Goal: Task Accomplishment & Management: Complete application form

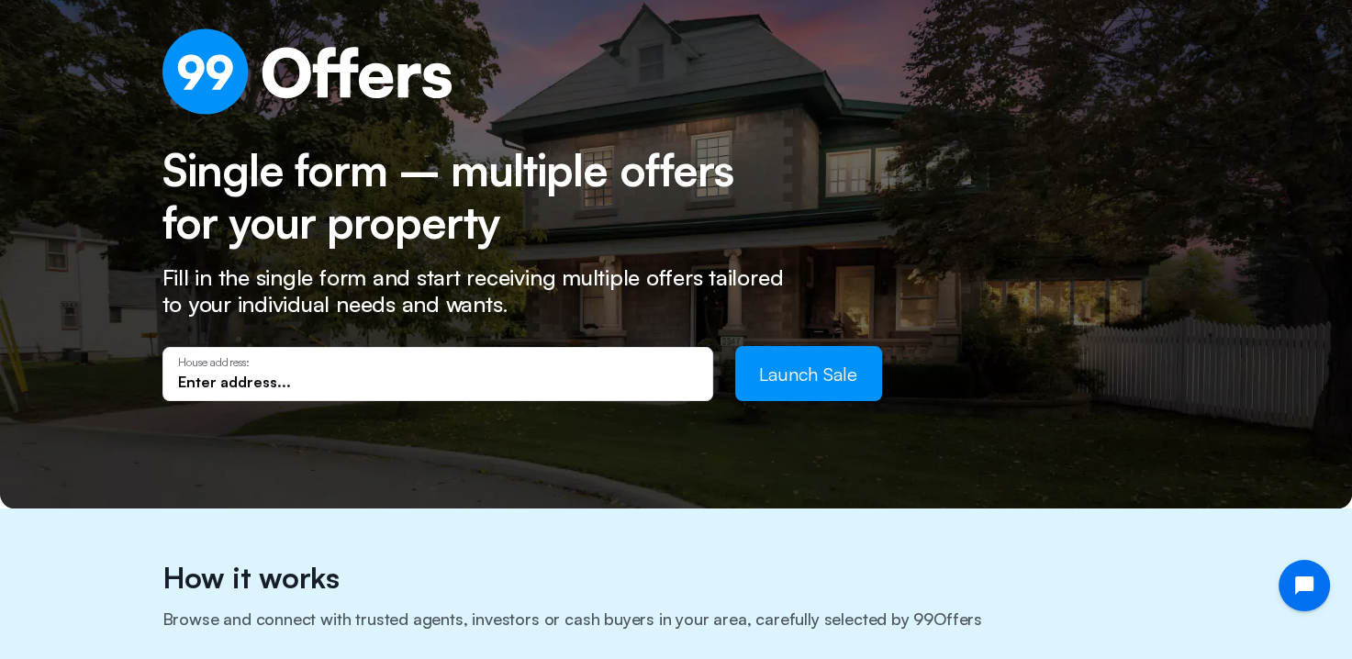
scroll to position [92, 0]
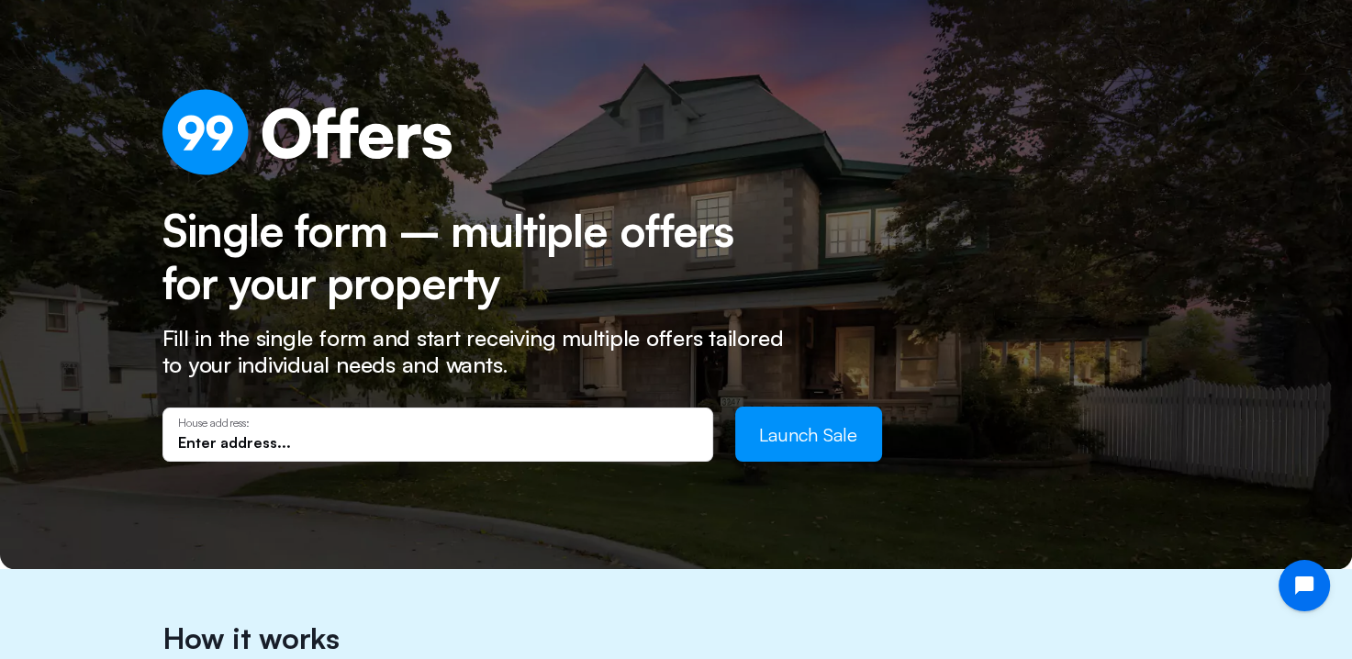
click at [208, 437] on input "text" at bounding box center [438, 442] width 520 height 20
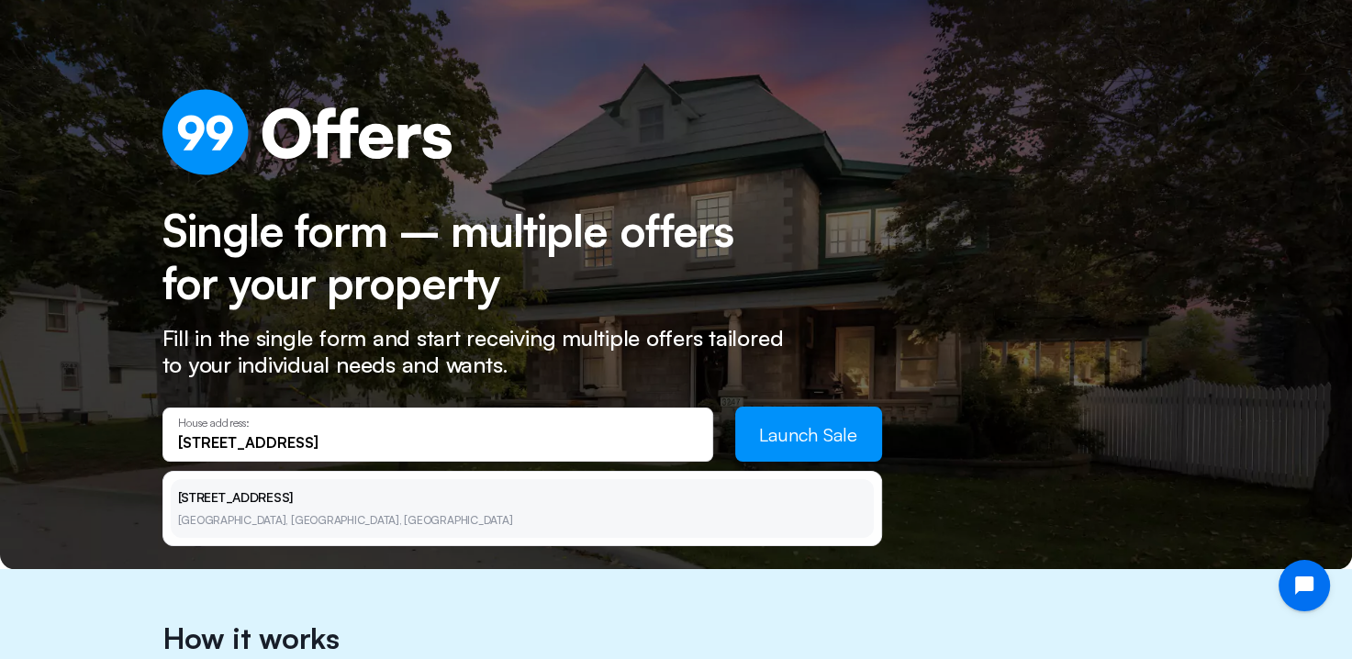
click at [264, 501] on li "[STREET_ADDRESS]" at bounding box center [522, 508] width 703 height 59
type input "[STREET_ADDRESS]"
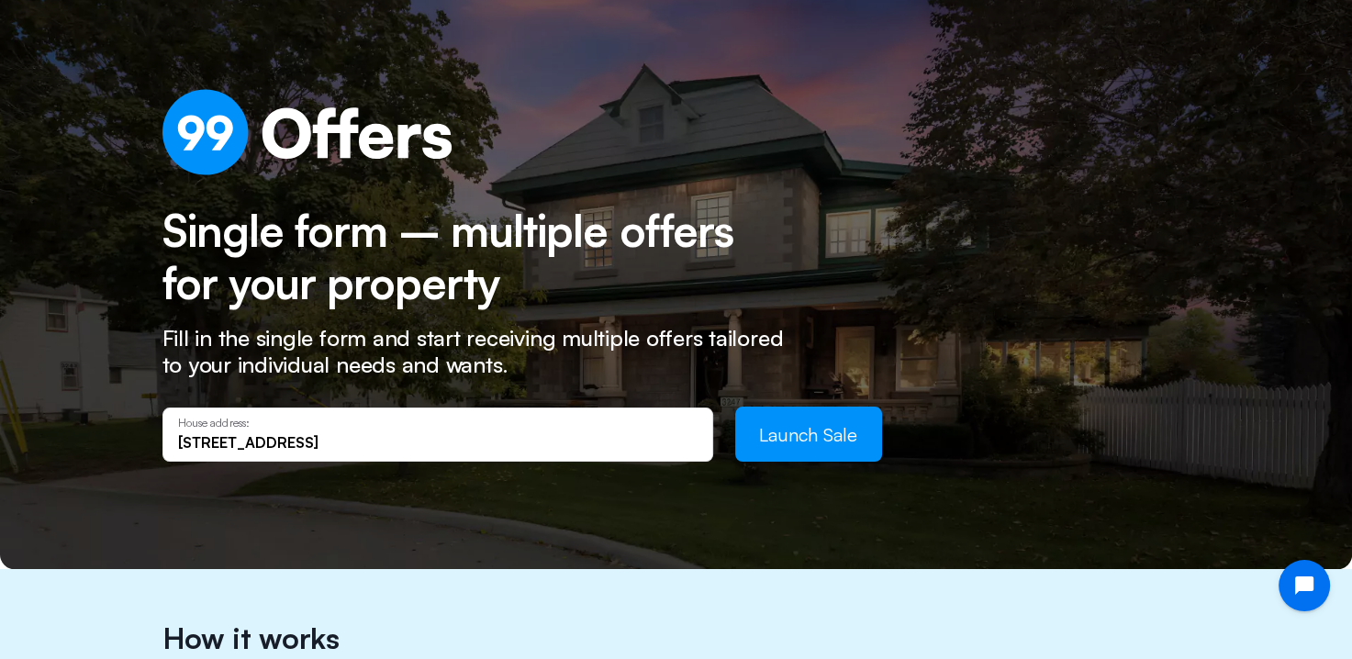
scroll to position [0, 0]
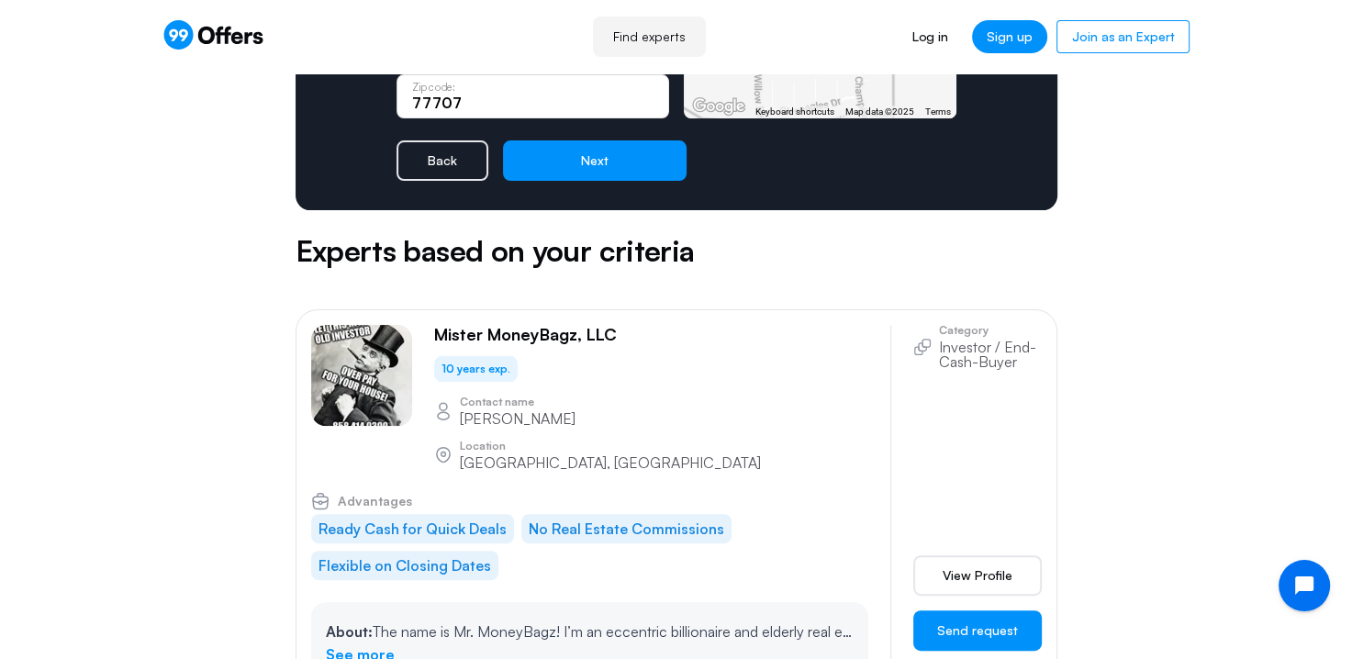
scroll to position [184, 0]
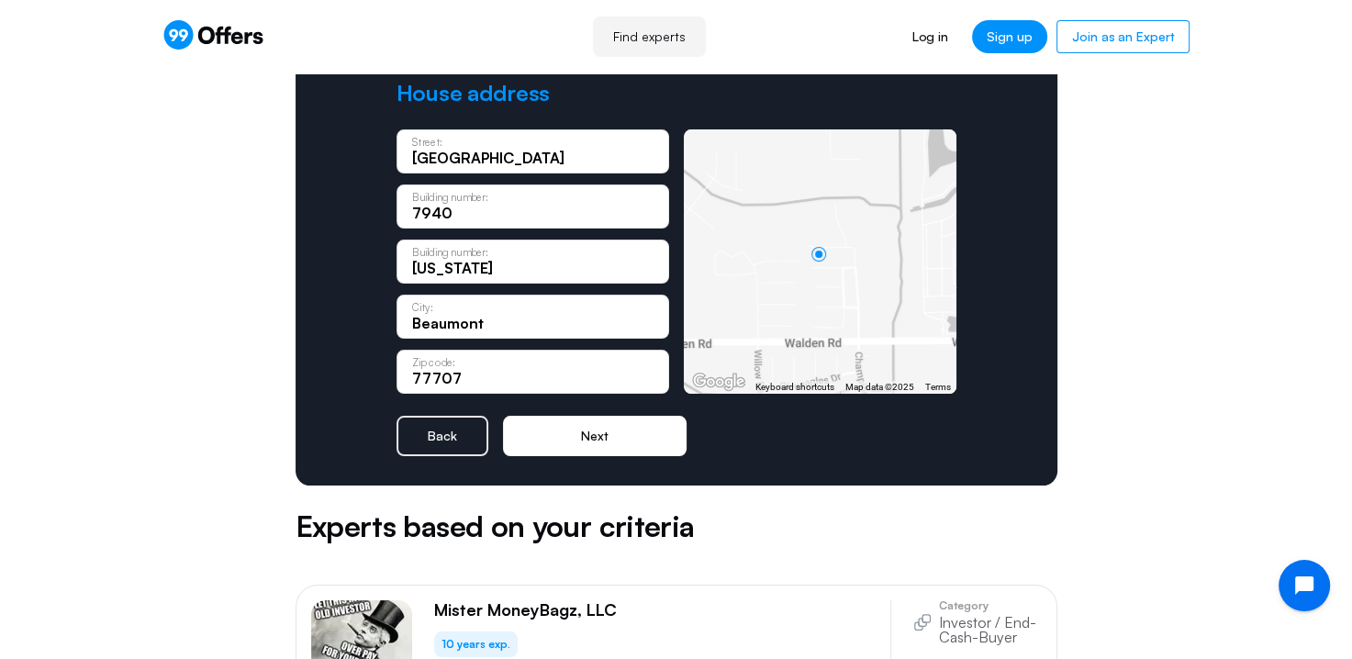
click at [600, 437] on button "Next" at bounding box center [595, 436] width 184 height 40
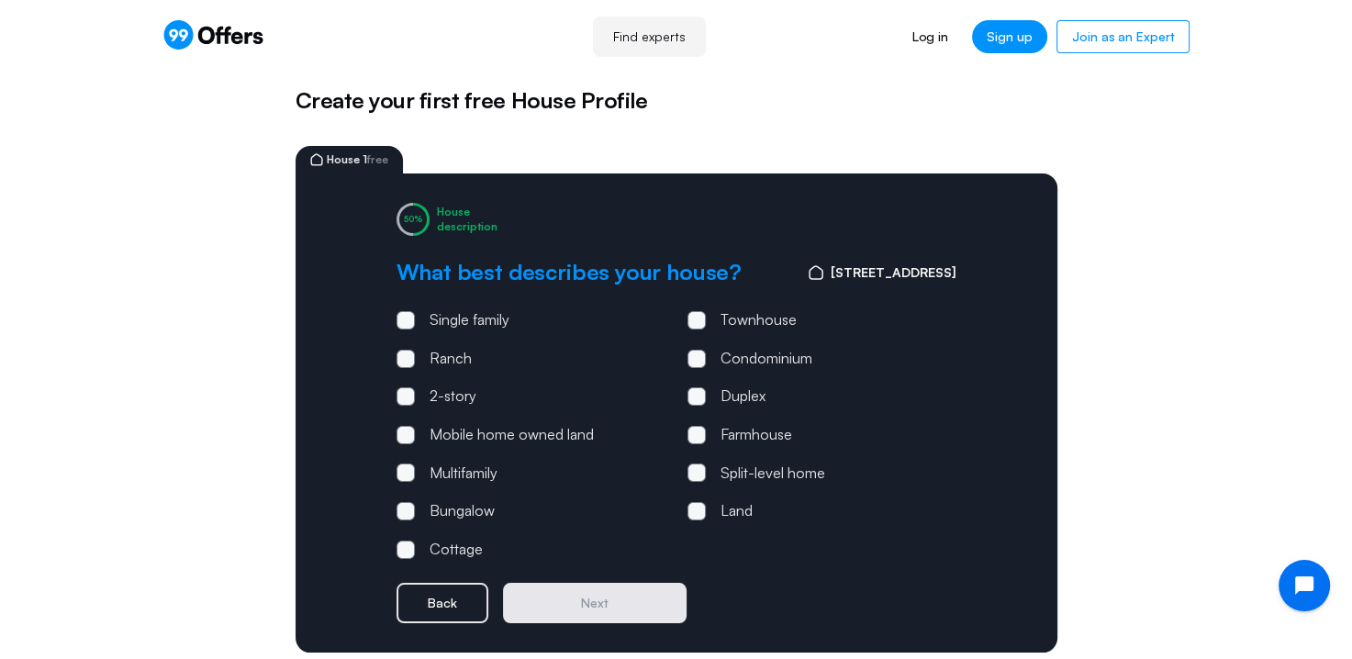
scroll to position [0, 0]
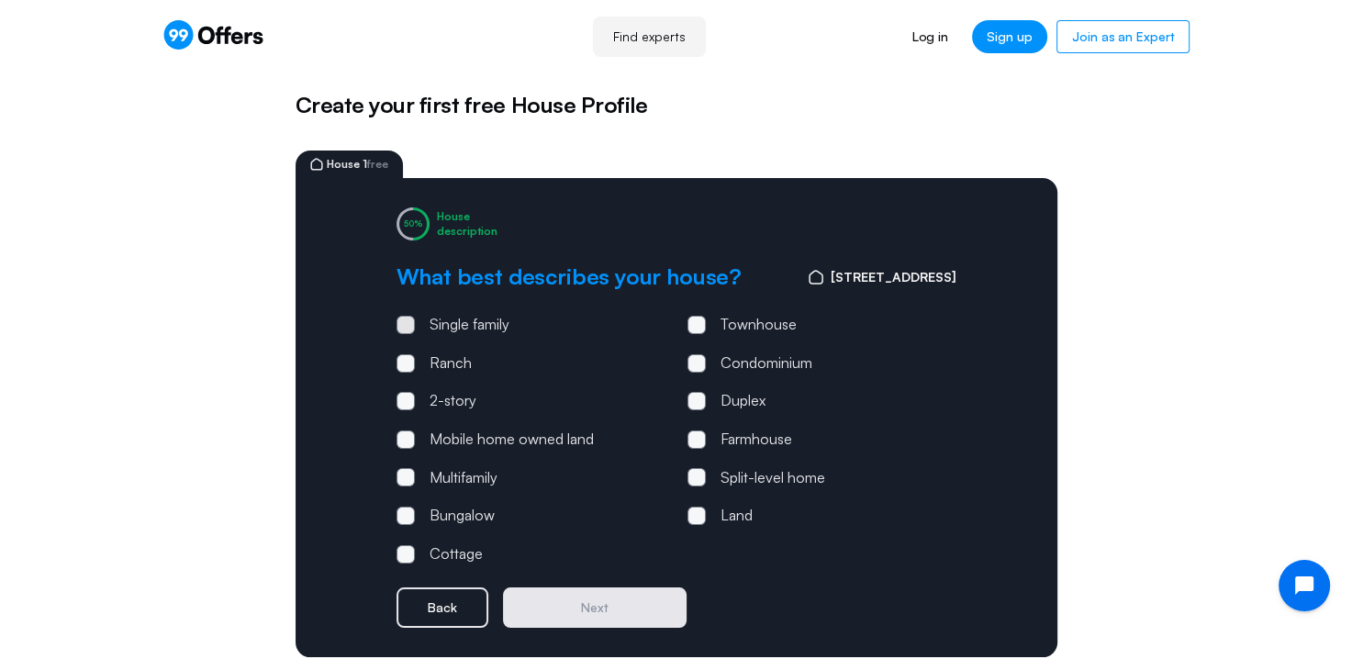
click at [398, 321] on span at bounding box center [406, 325] width 18 height 18
click at [0, 0] on input "Single family" at bounding box center [0, 0] width 0 height 0
click at [605, 598] on button "Next" at bounding box center [595, 608] width 184 height 40
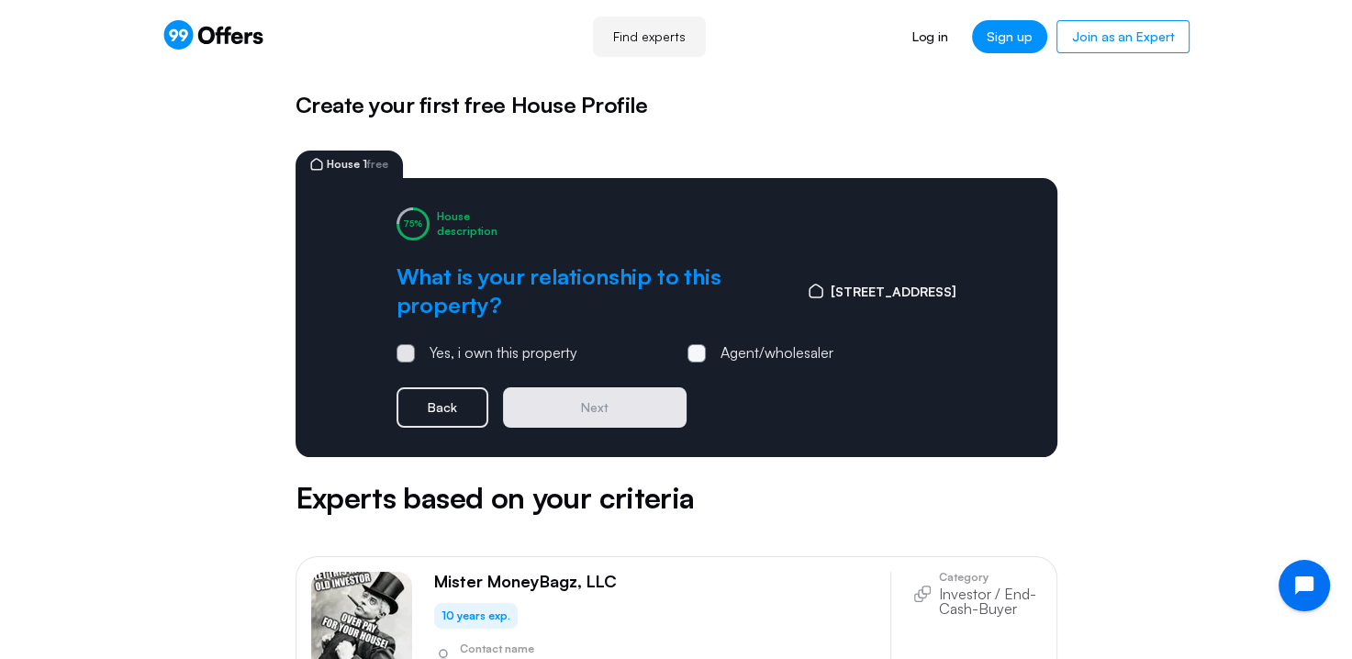
click at [401, 352] on span at bounding box center [406, 353] width 18 height 18
click at [0, 0] on input "Yes, i own this property" at bounding box center [0, 0] width 0 height 0
click at [613, 401] on button "Next" at bounding box center [595, 407] width 184 height 40
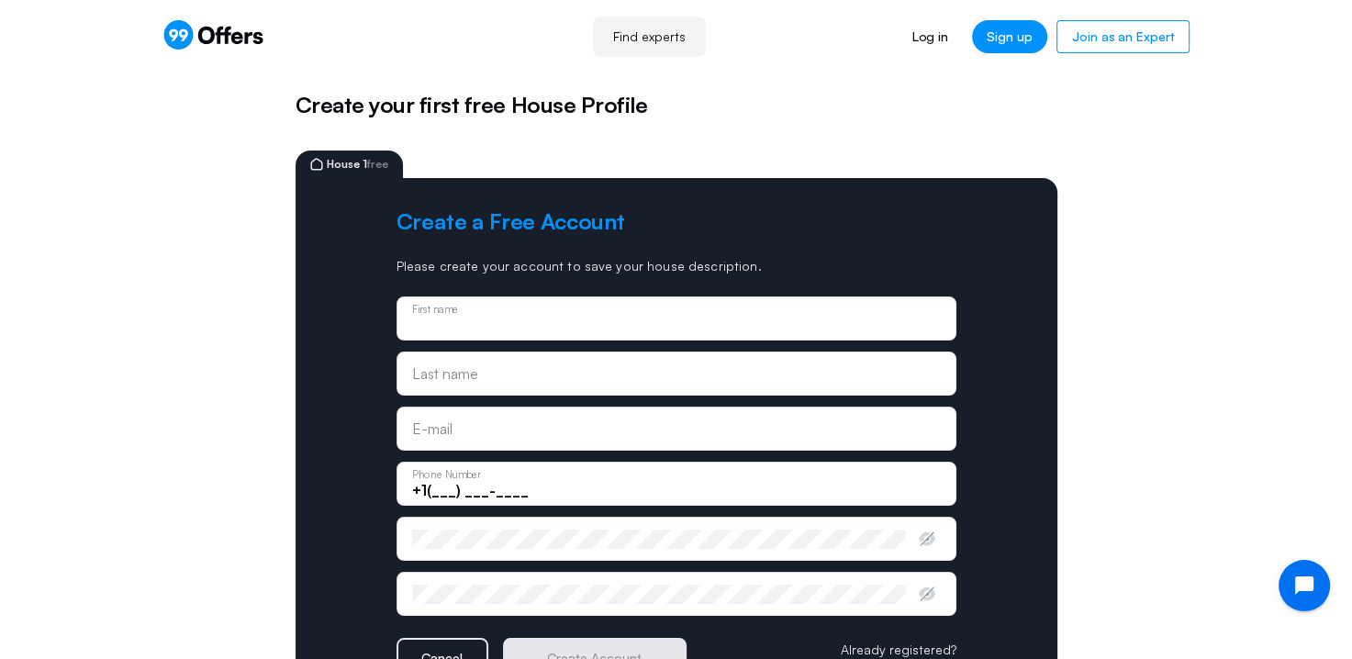
click at [448, 327] on input "text" at bounding box center [676, 325] width 529 height 20
type input "[PERSON_NAME]"
type input "[EMAIL_ADDRESS][DOMAIN_NAME]"
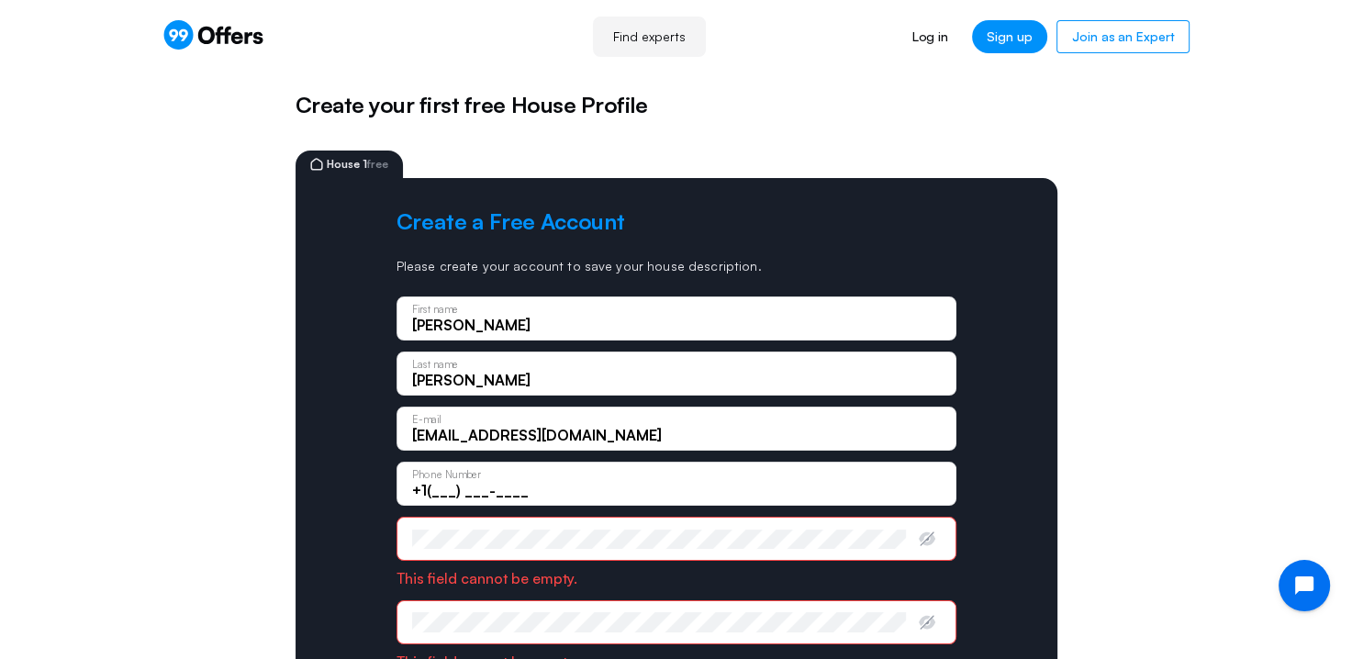
click at [448, 497] on input "+1(___) ___-____" at bounding box center [676, 490] width 529 height 20
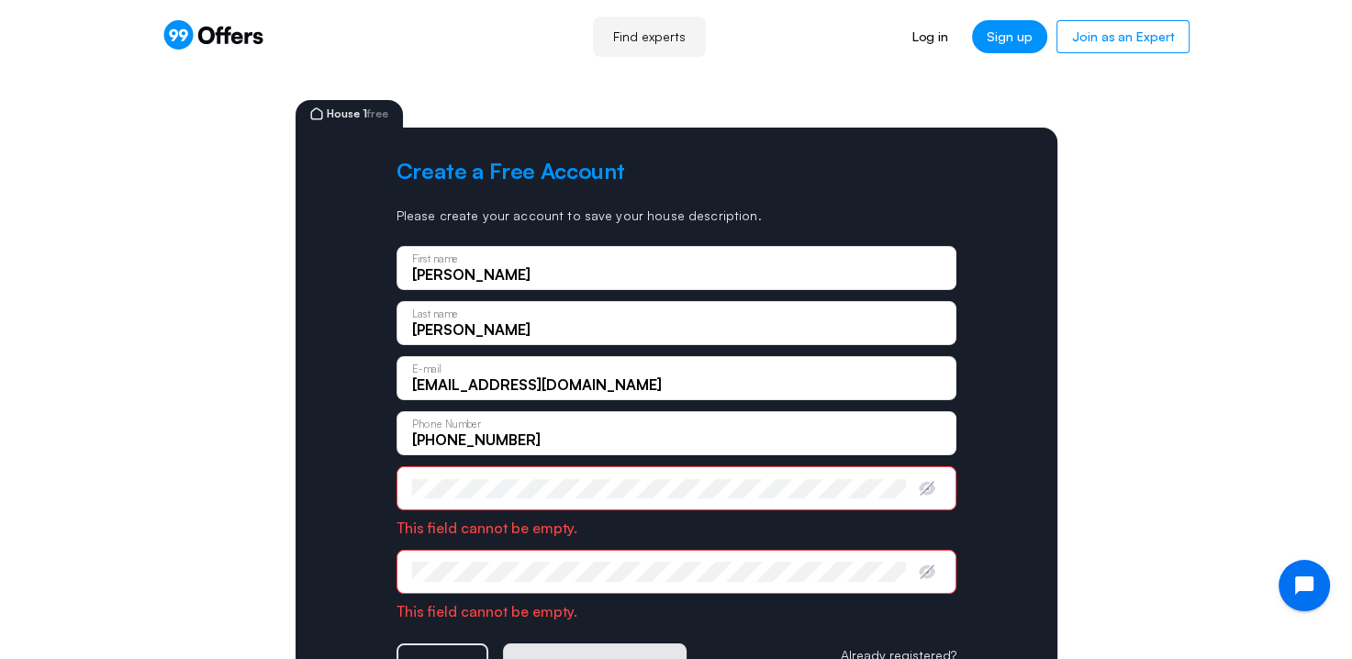
scroll to position [92, 0]
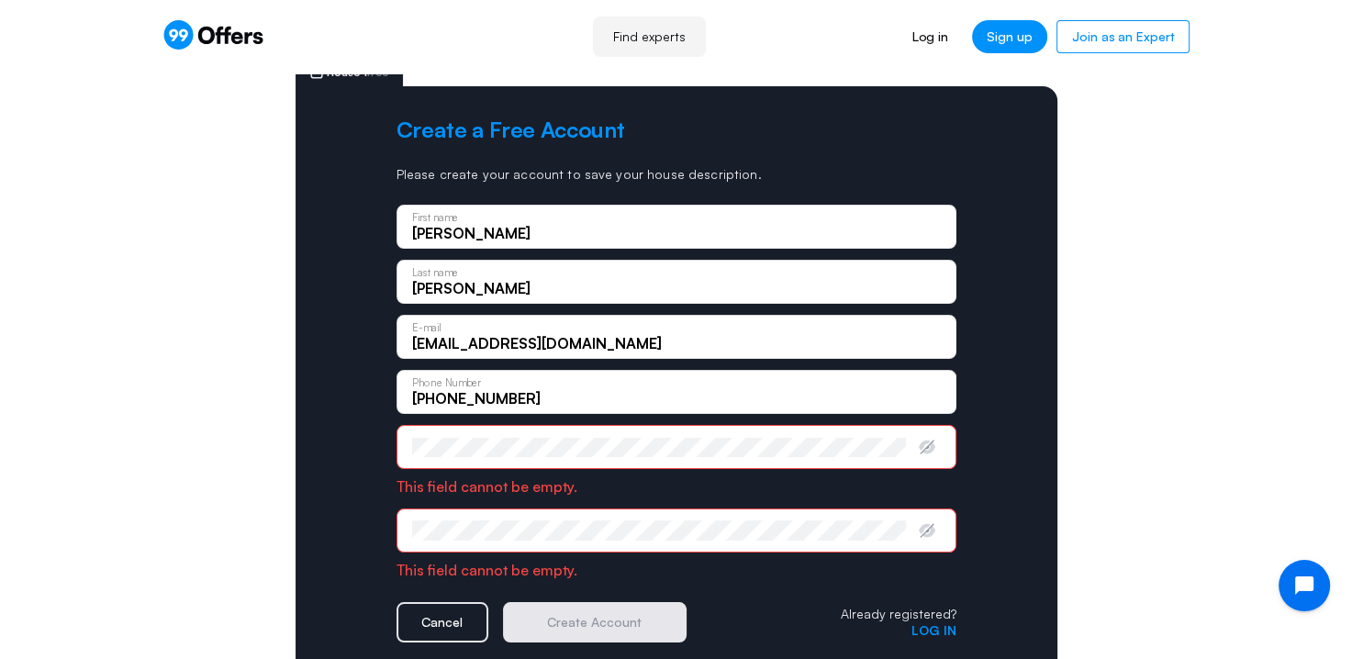
type input "[PHONE_NUMBER]"
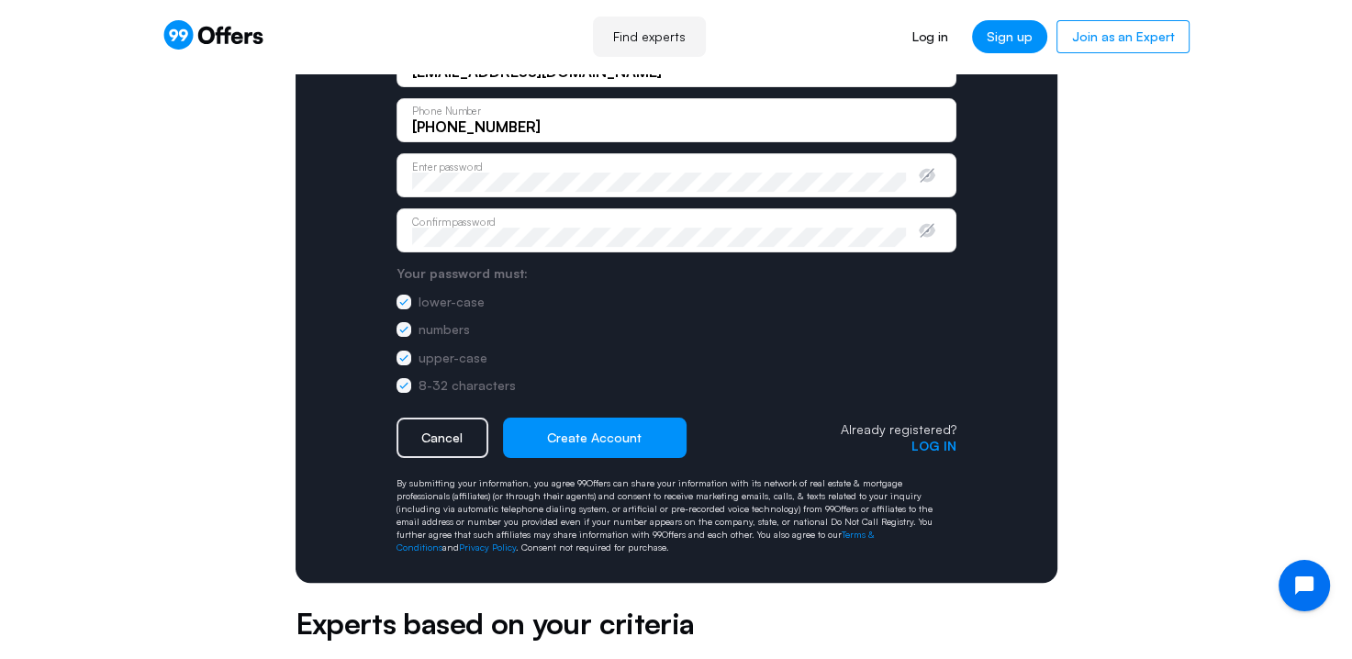
scroll to position [367, 0]
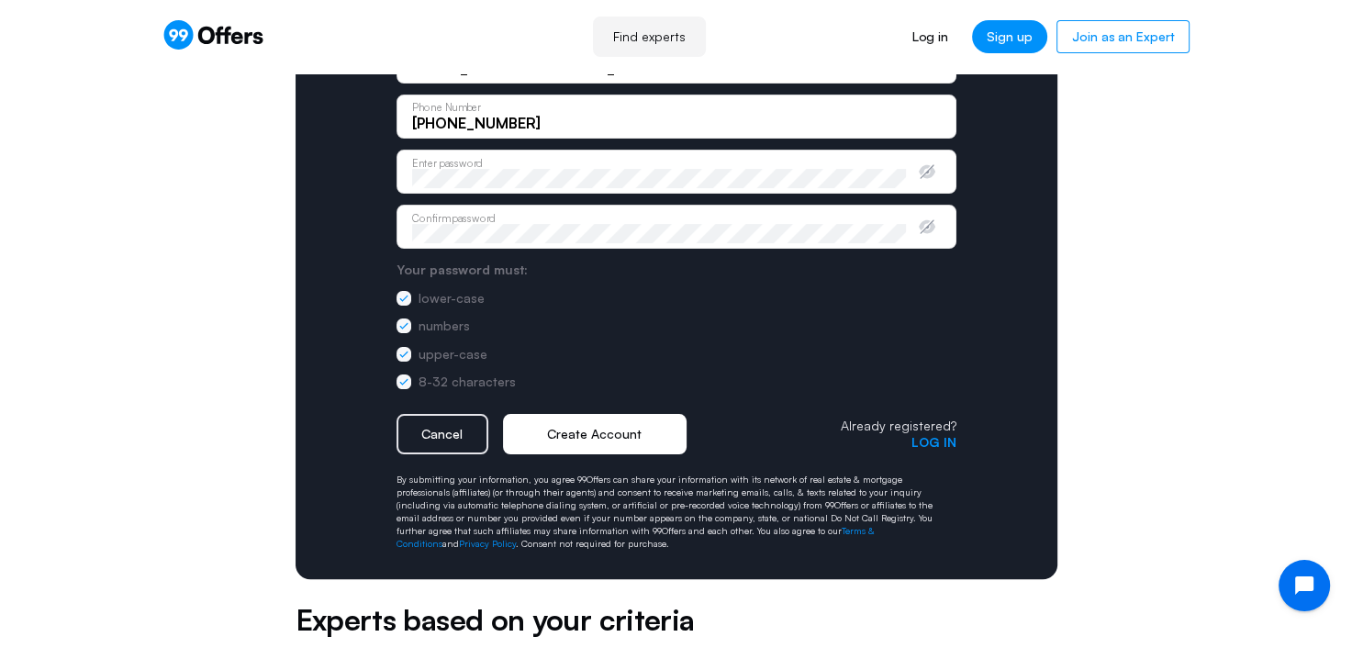
click at [606, 429] on button "Create Account" at bounding box center [595, 434] width 184 height 40
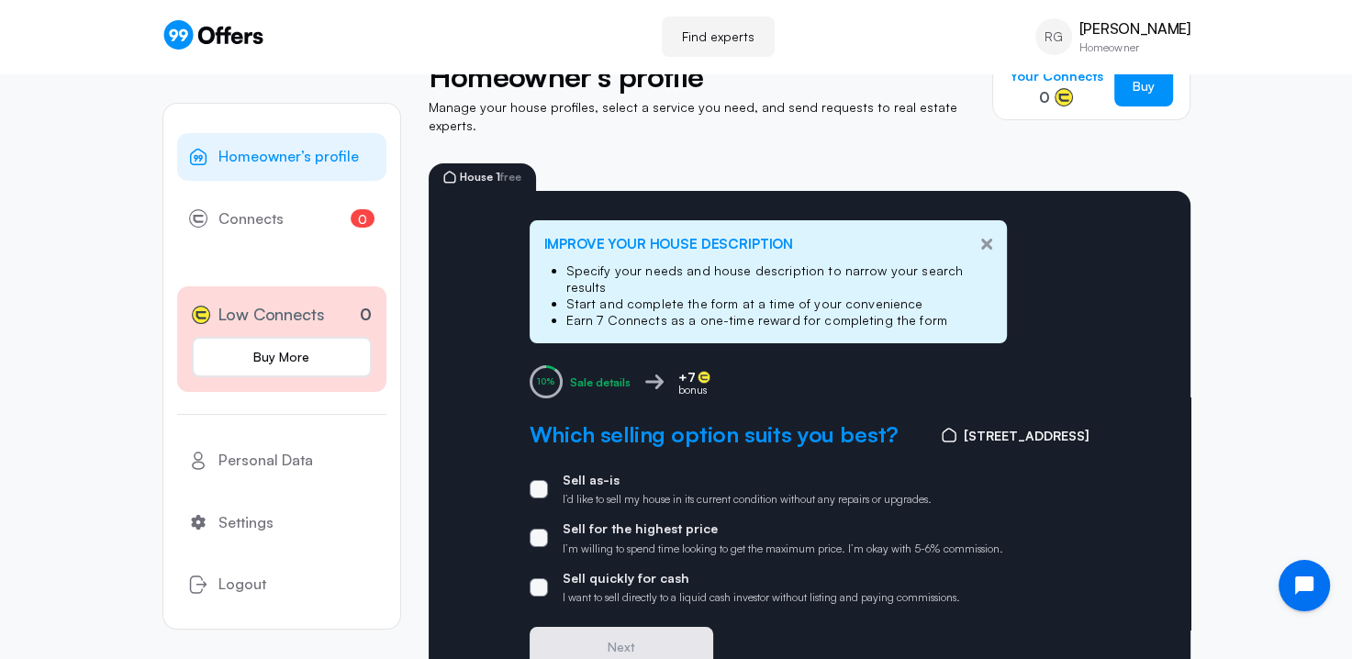
scroll to position [92, 0]
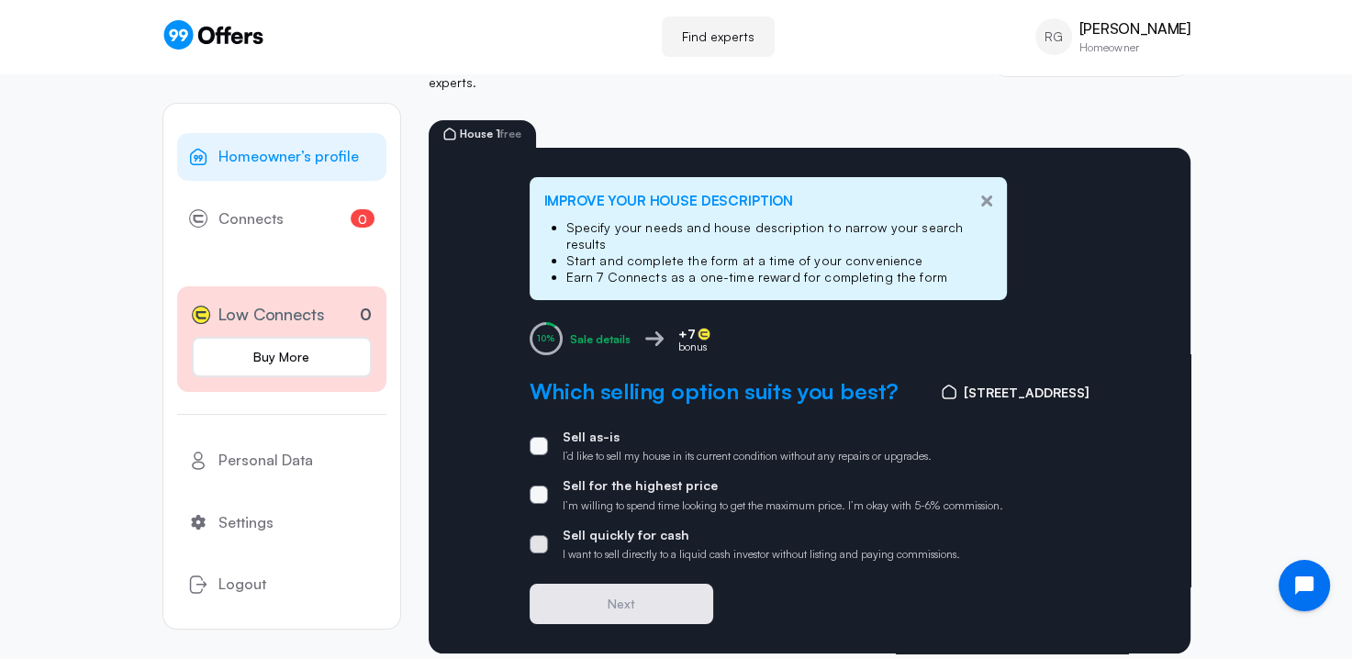
click at [544, 535] on span at bounding box center [539, 544] width 18 height 18
click at [0, 0] on input "Sell quickly for cash I want to sell directly to a liquid cash investor without…" at bounding box center [0, 0] width 0 height 0
click at [656, 584] on button "Next" at bounding box center [622, 604] width 184 height 40
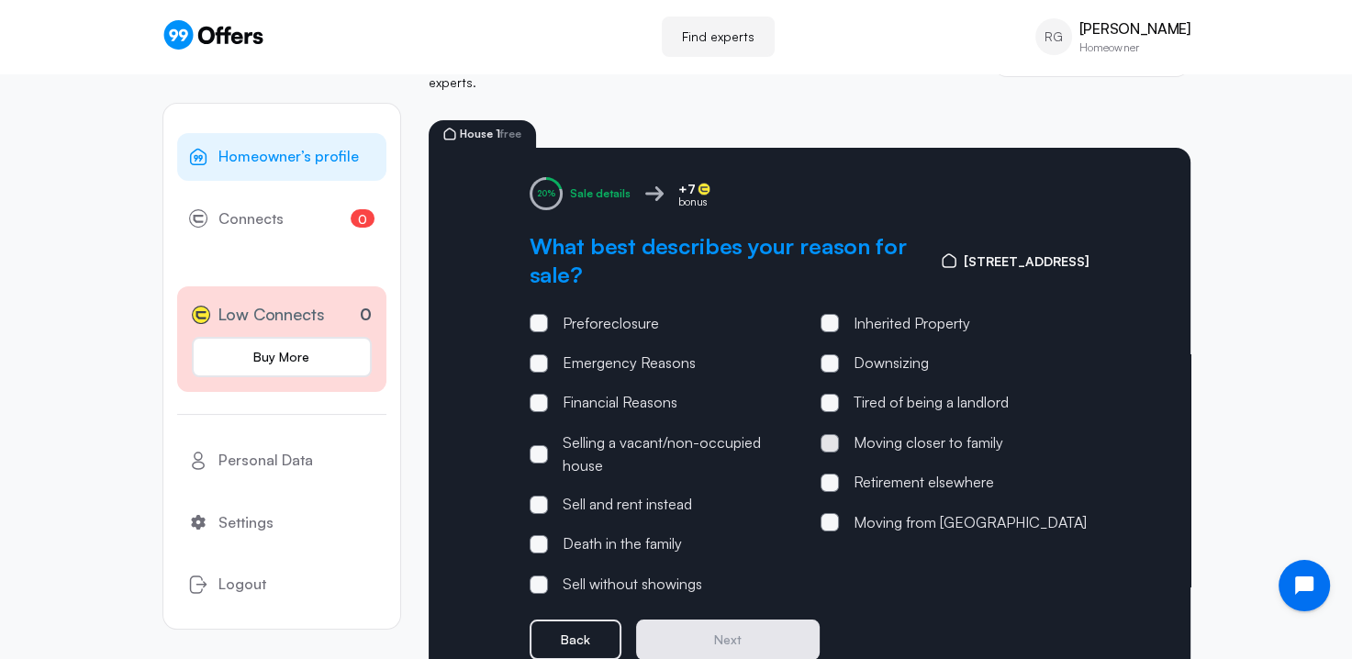
click at [827, 434] on span at bounding box center [830, 443] width 18 height 18
click at [0, 0] on input "Moving closer to family" at bounding box center [0, 0] width 0 height 0
click at [835, 474] on span at bounding box center [830, 483] width 18 height 18
click at [0, 0] on input "Retirement elsewhere" at bounding box center [0, 0] width 0 height 0
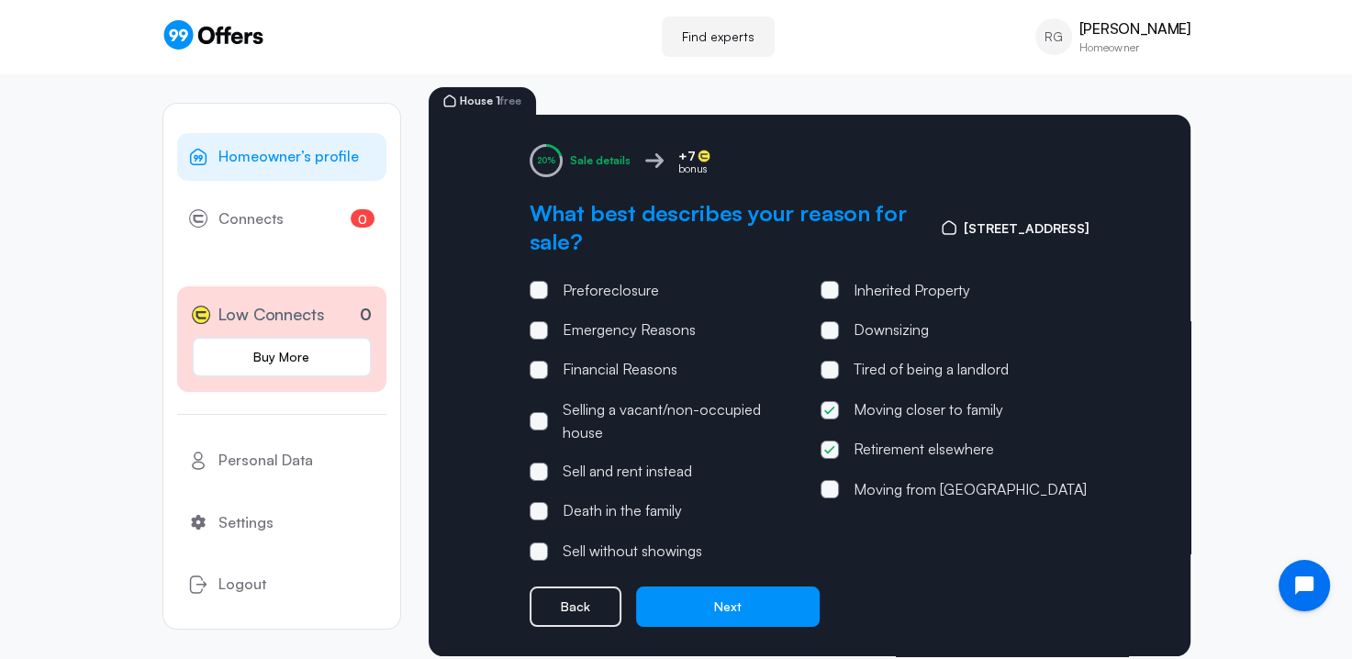
scroll to position [154, 0]
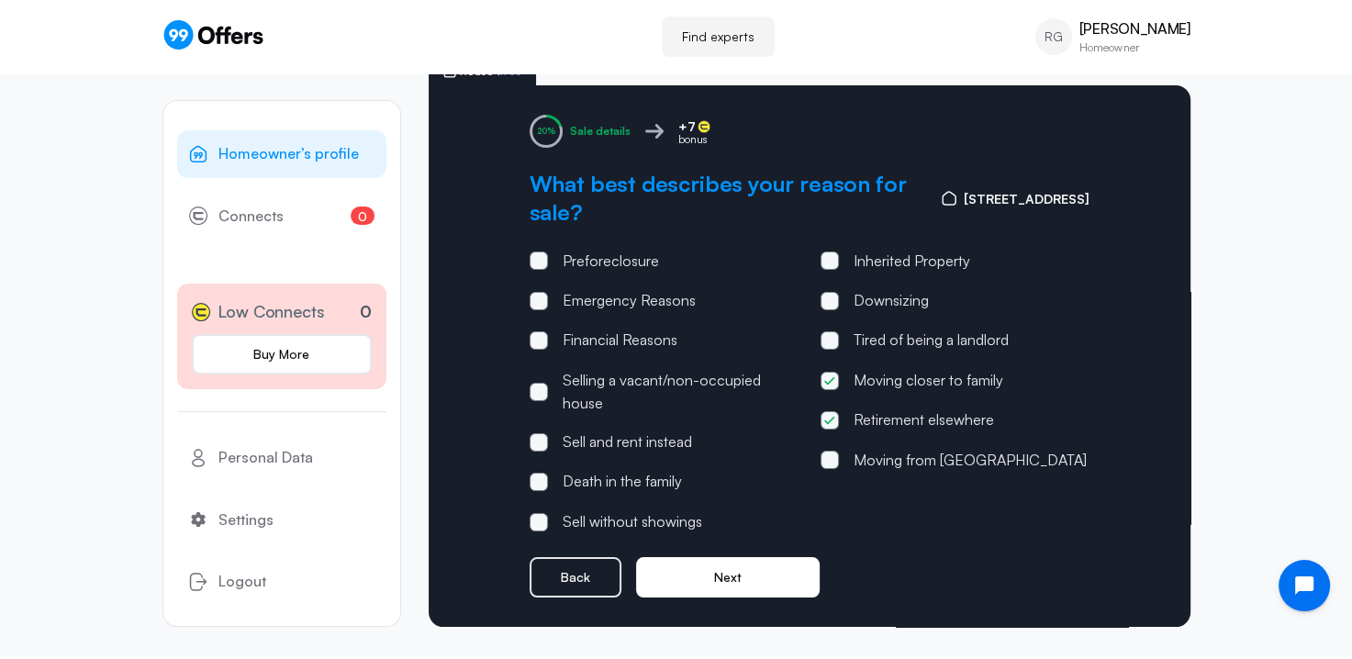
click at [749, 564] on button "Next" at bounding box center [728, 577] width 184 height 40
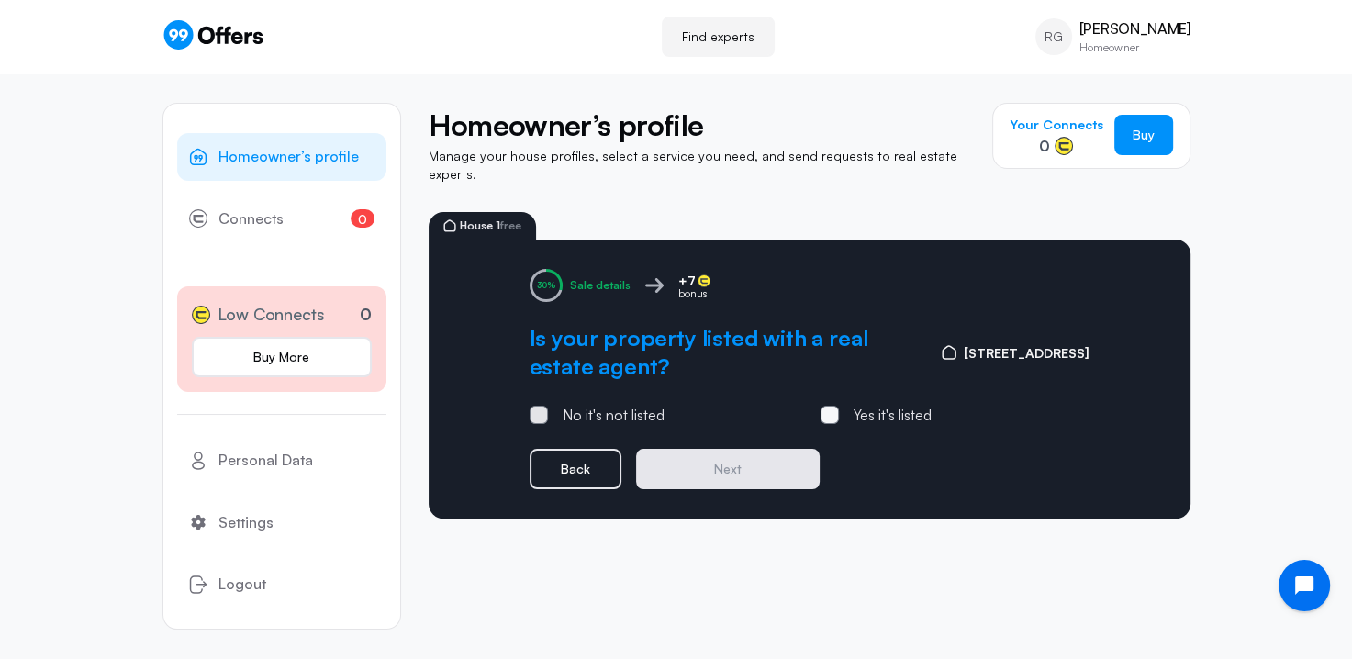
click at [538, 412] on span at bounding box center [539, 415] width 6 height 6
click at [0, 0] on input "No it's not listed" at bounding box center [0, 0] width 0 height 0
click at [741, 449] on button "Next" at bounding box center [728, 469] width 184 height 40
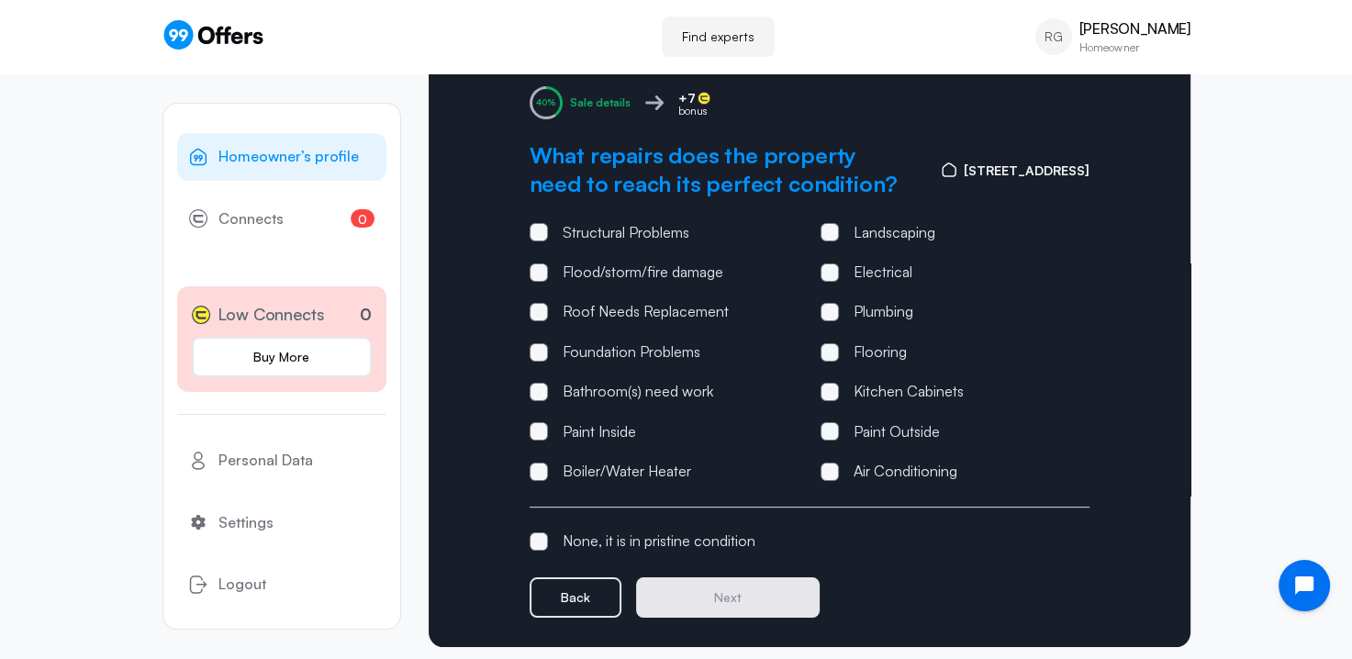
scroll to position [184, 0]
click at [540, 302] on span at bounding box center [539, 311] width 18 height 18
click at [0, 0] on input "Roof Needs Replacement" at bounding box center [0, 0] width 0 height 0
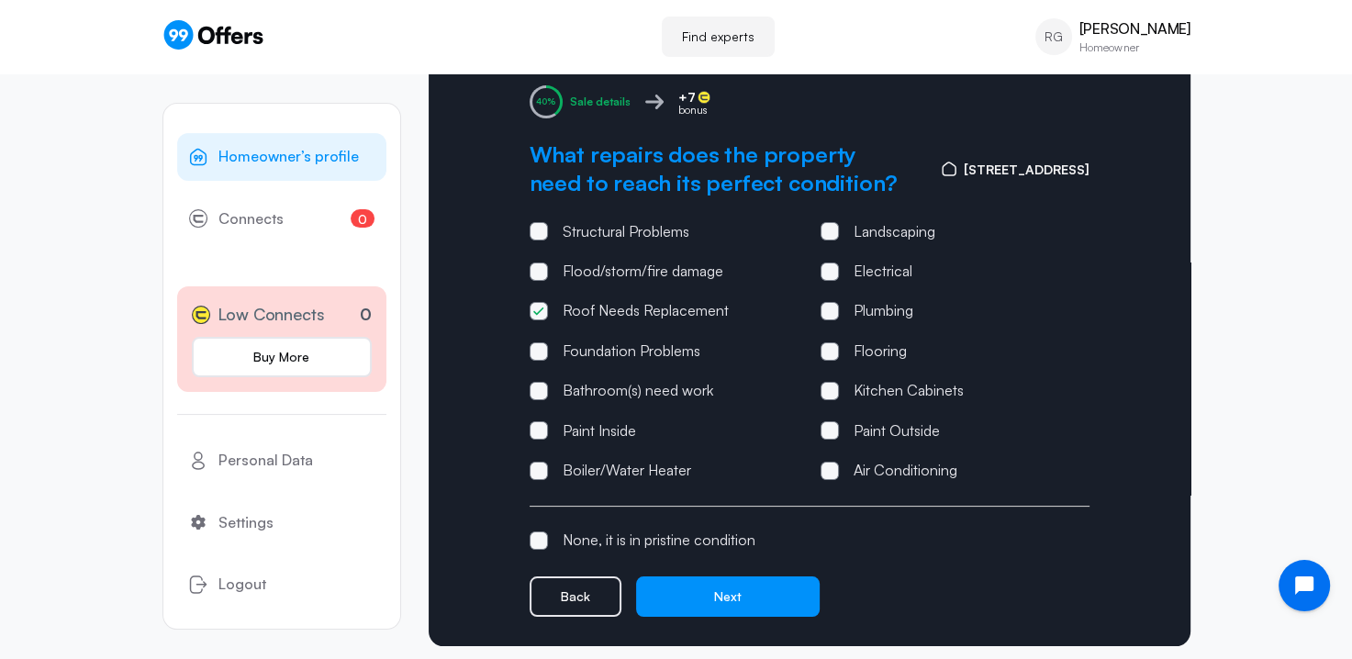
scroll to position [202, 0]
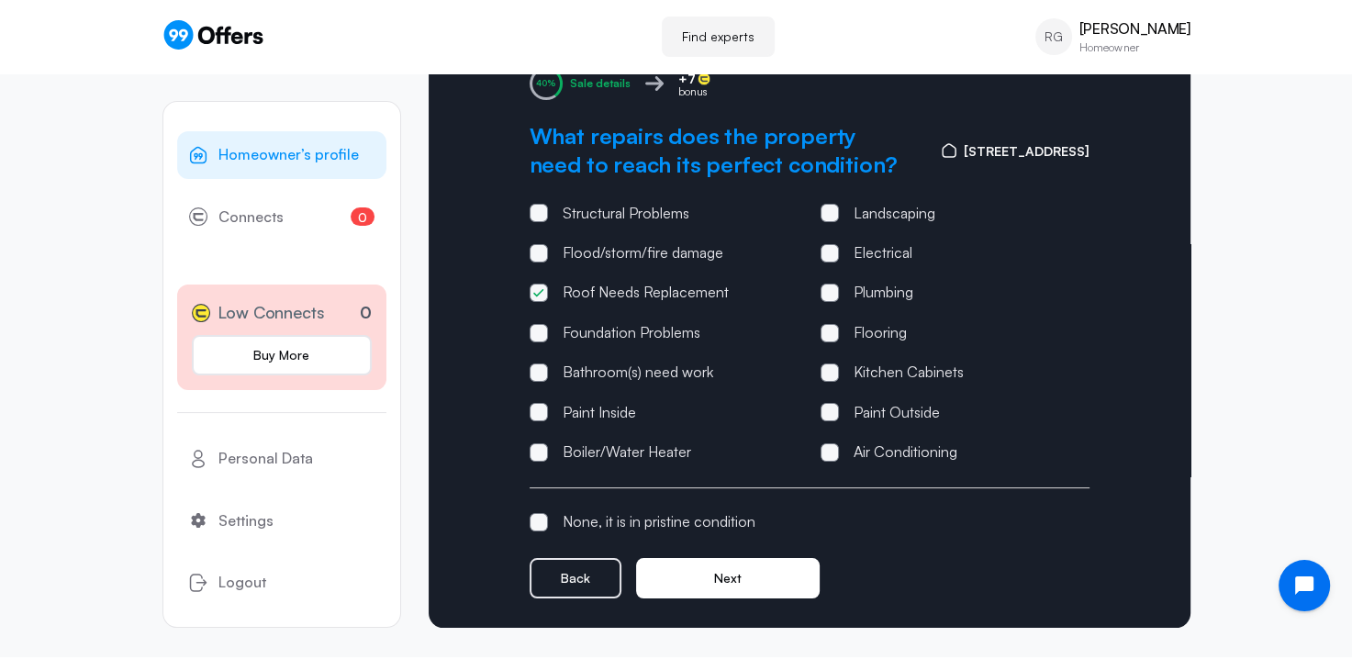
click at [741, 559] on button "Next" at bounding box center [728, 578] width 184 height 40
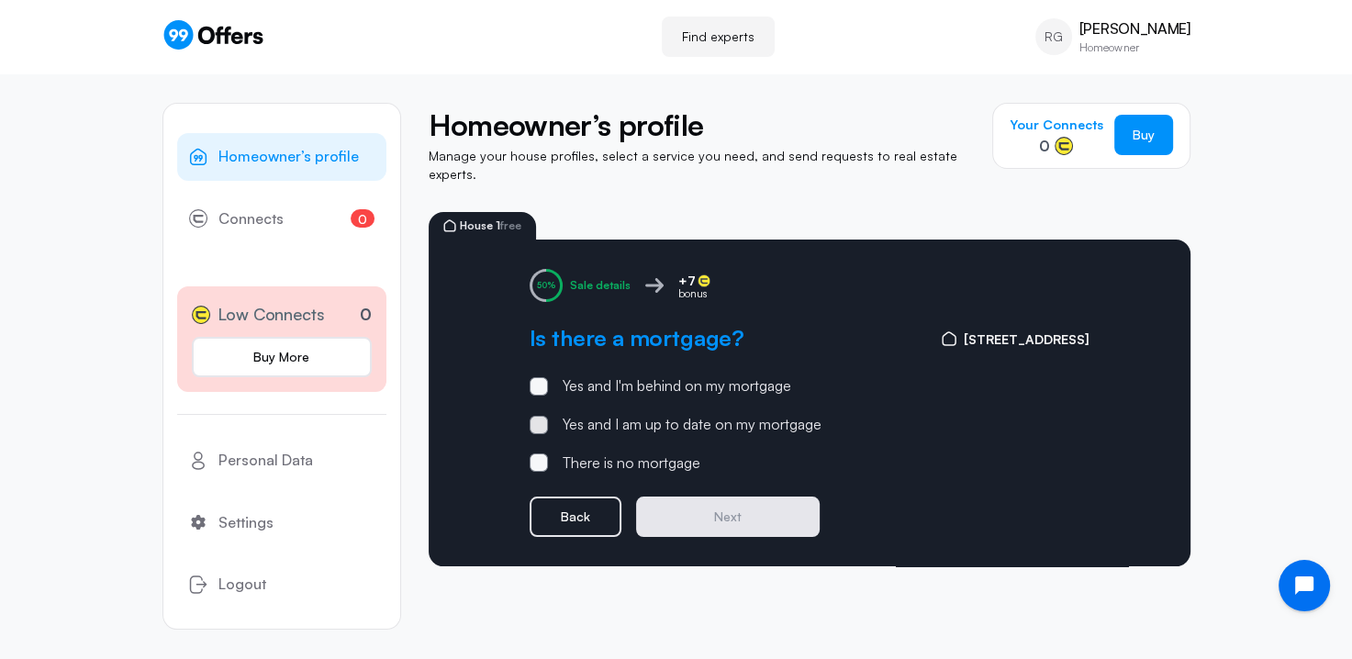
click at [539, 416] on span at bounding box center [539, 425] width 18 height 18
click at [0, 0] on input "Yes and I am up to date on my mortgage" at bounding box center [0, 0] width 0 height 0
click at [735, 503] on button "Next" at bounding box center [728, 517] width 184 height 40
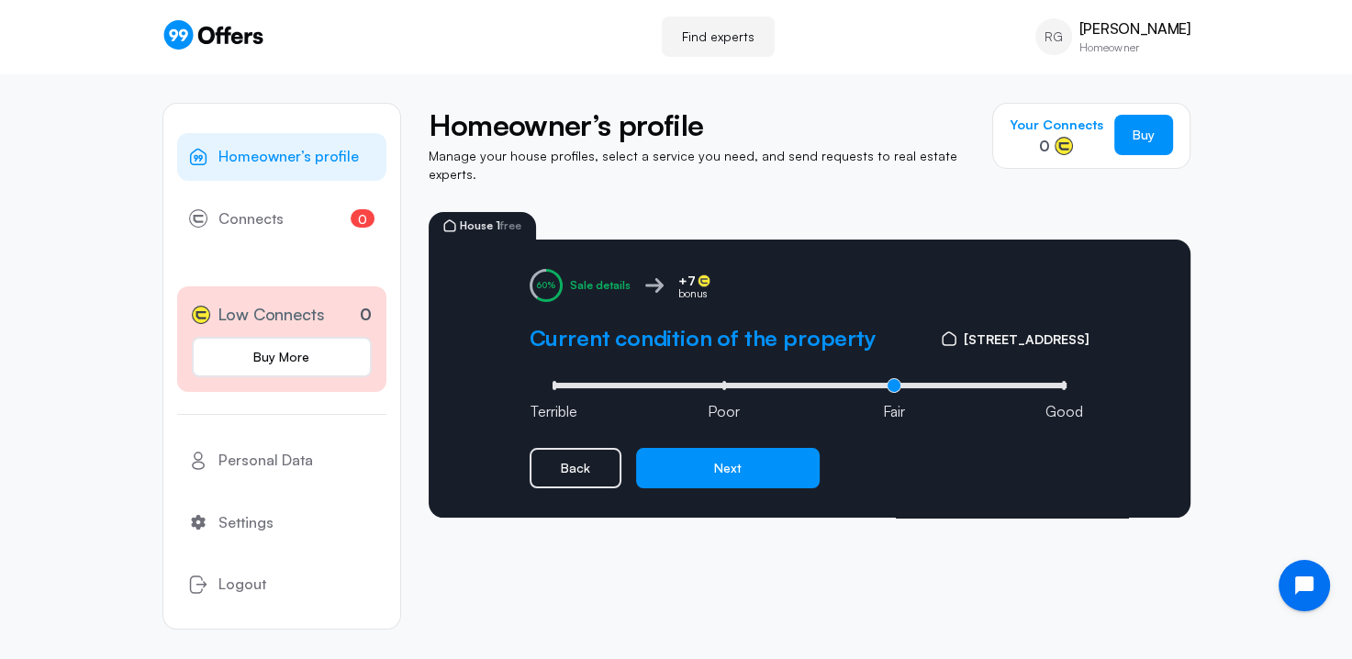
drag, startPoint x: 898, startPoint y: 371, endPoint x: 951, endPoint y: 368, distance: 53.3
click at [951, 383] on input "range" at bounding box center [809, 386] width 523 height 6
drag, startPoint x: 896, startPoint y: 377, endPoint x: 967, endPoint y: 369, distance: 71.2
click at [967, 383] on input "range" at bounding box center [809, 386] width 523 height 6
click at [894, 383] on input "range" at bounding box center [809, 386] width 523 height 6
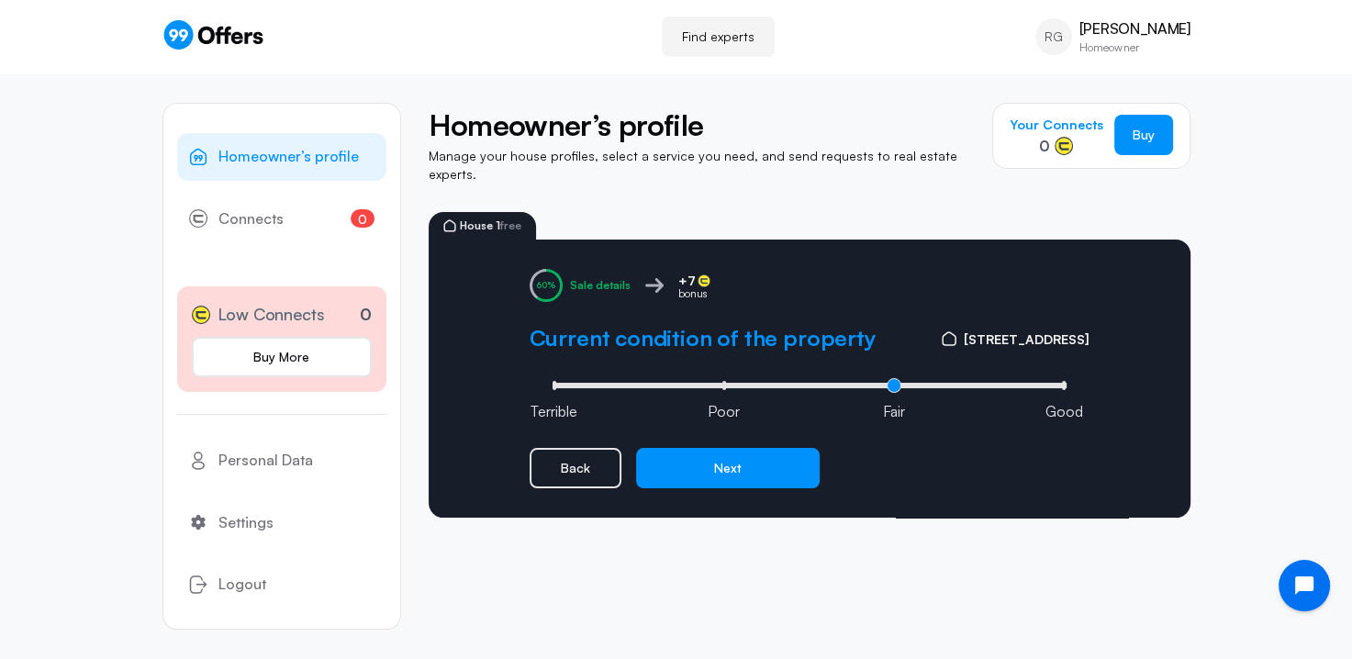
drag, startPoint x: 894, startPoint y: 367, endPoint x: 958, endPoint y: 367, distance: 63.3
click at [958, 383] on input "range" at bounding box center [809, 386] width 523 height 6
click at [1063, 383] on input "range" at bounding box center [809, 386] width 523 height 6
drag, startPoint x: 1063, startPoint y: 370, endPoint x: 1028, endPoint y: 375, distance: 35.2
click at [1029, 383] on input "range" at bounding box center [809, 386] width 523 height 6
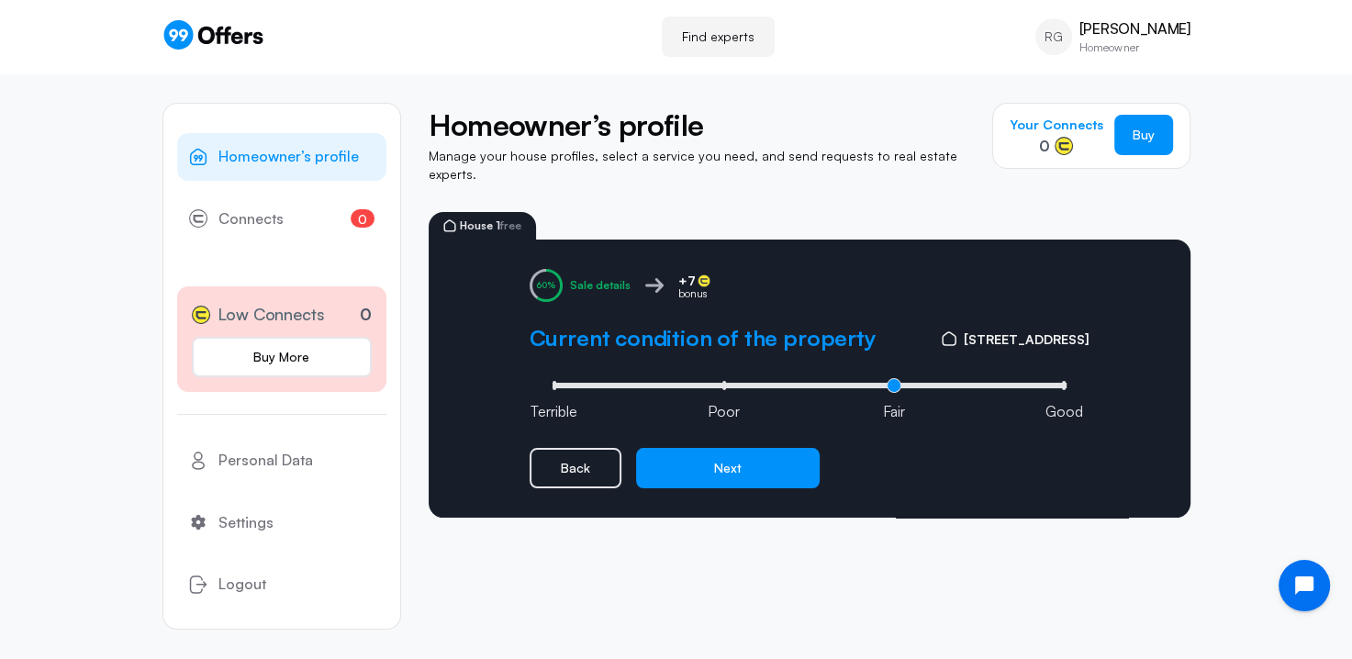
type input "2"
click at [891, 383] on input "range" at bounding box center [809, 386] width 523 height 6
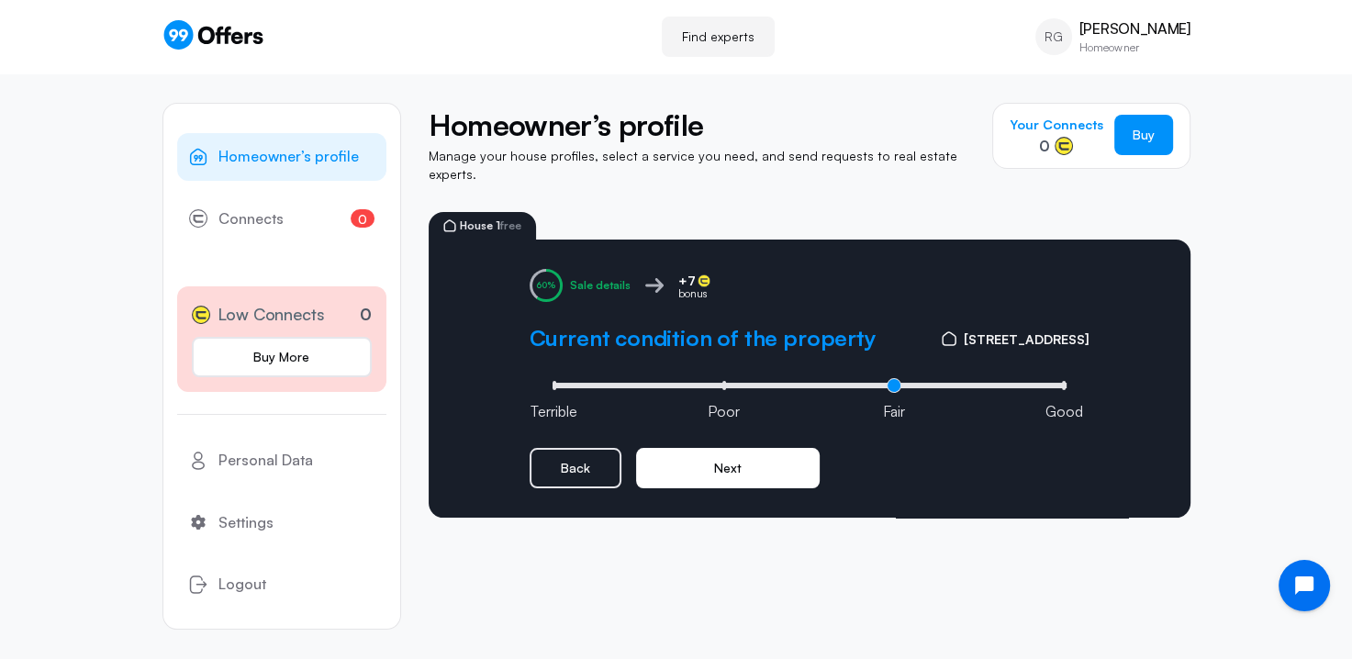
click at [746, 452] on button "Next" at bounding box center [728, 468] width 184 height 40
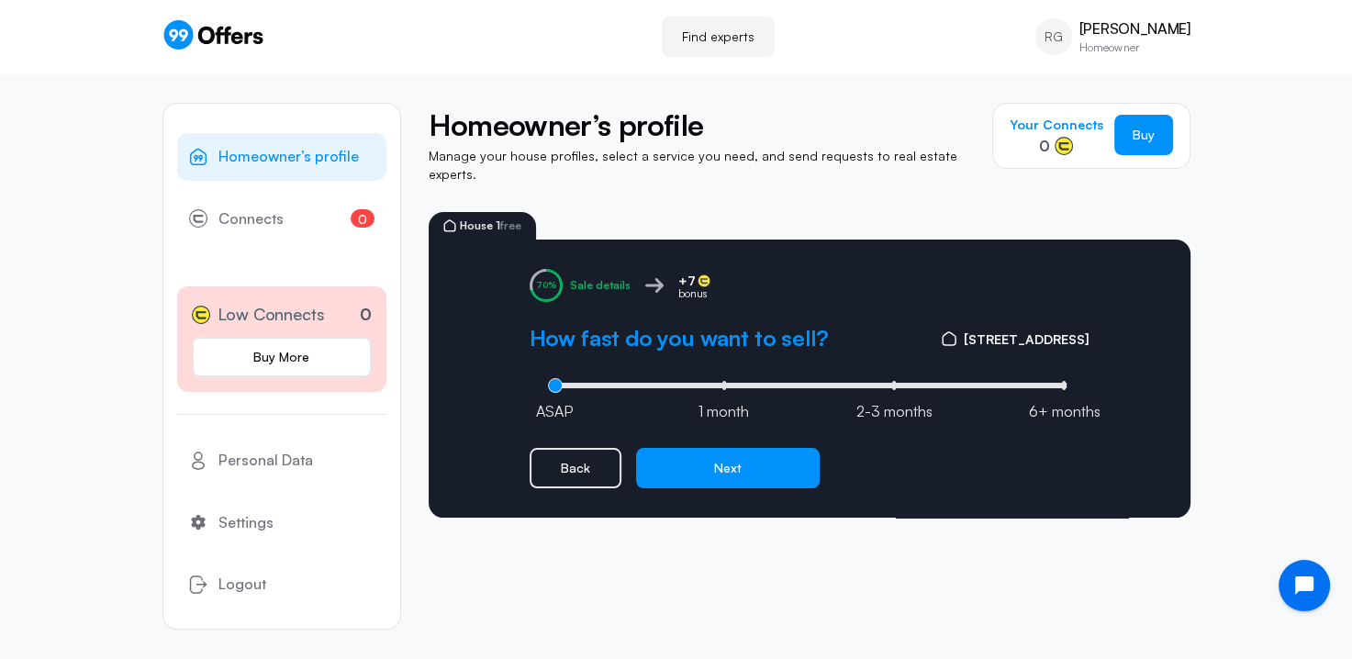
type input "0"
click at [552, 383] on input "range" at bounding box center [809, 386] width 523 height 6
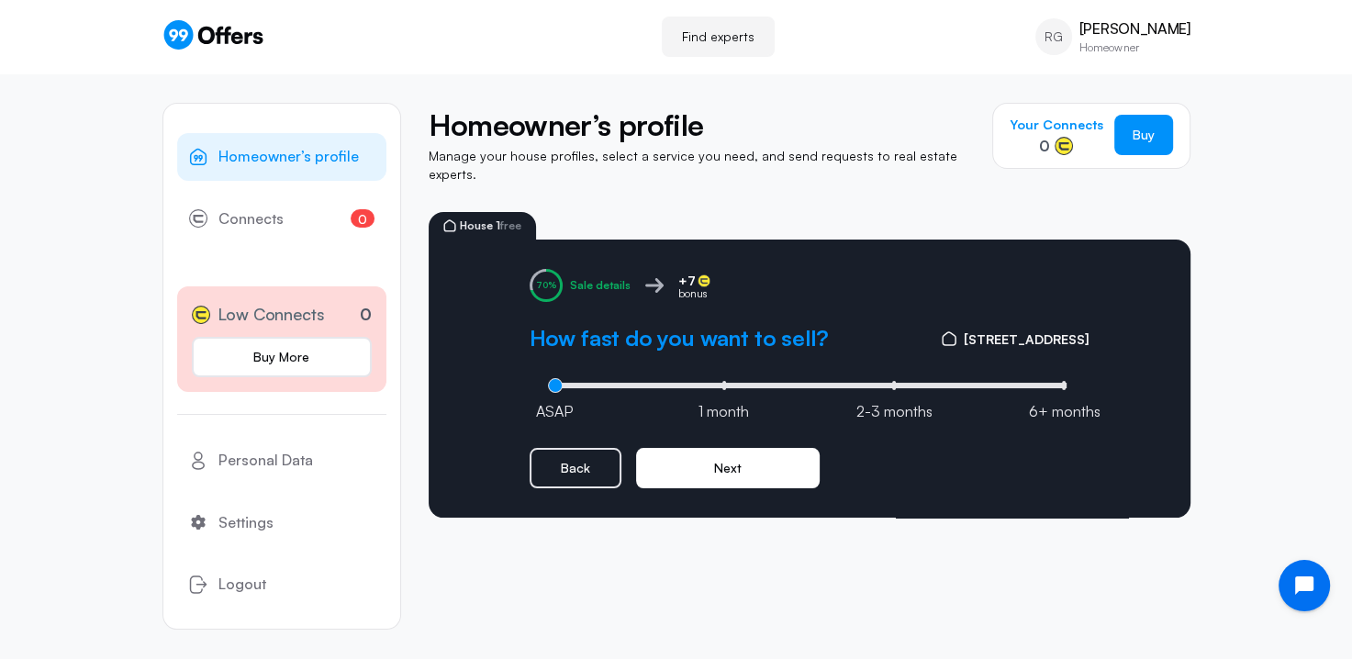
click at [750, 448] on button "Next" at bounding box center [728, 468] width 184 height 40
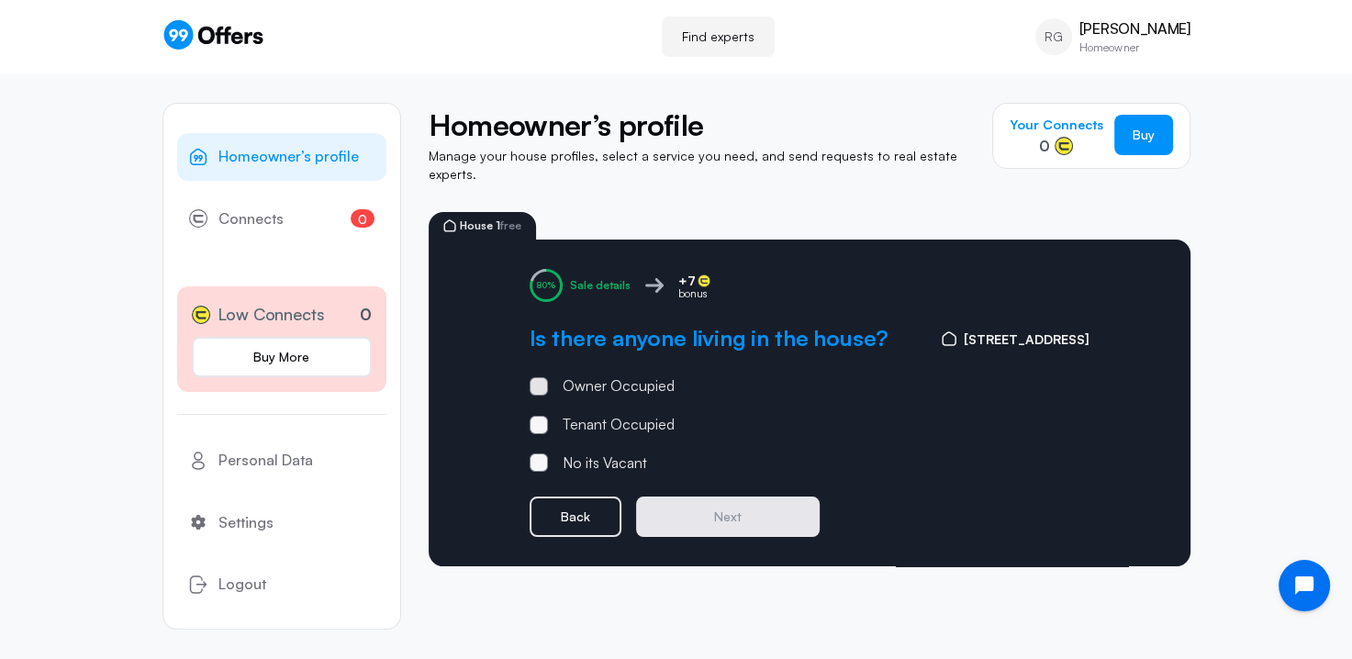
click at [543, 377] on span at bounding box center [539, 386] width 18 height 18
click at [0, 0] on input "Owner Occupied" at bounding box center [0, 0] width 0 height 0
click at [742, 501] on button "Next" at bounding box center [728, 517] width 184 height 40
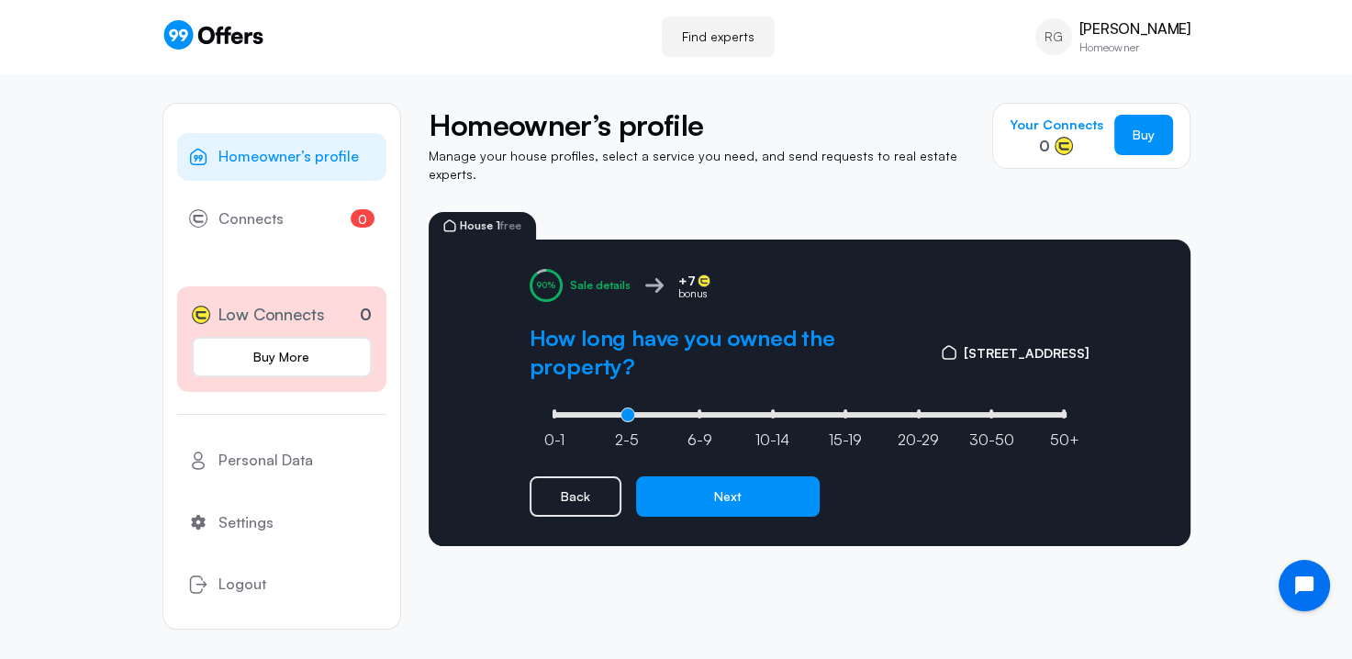
type input "1"
click at [626, 412] on input "range" at bounding box center [809, 415] width 523 height 6
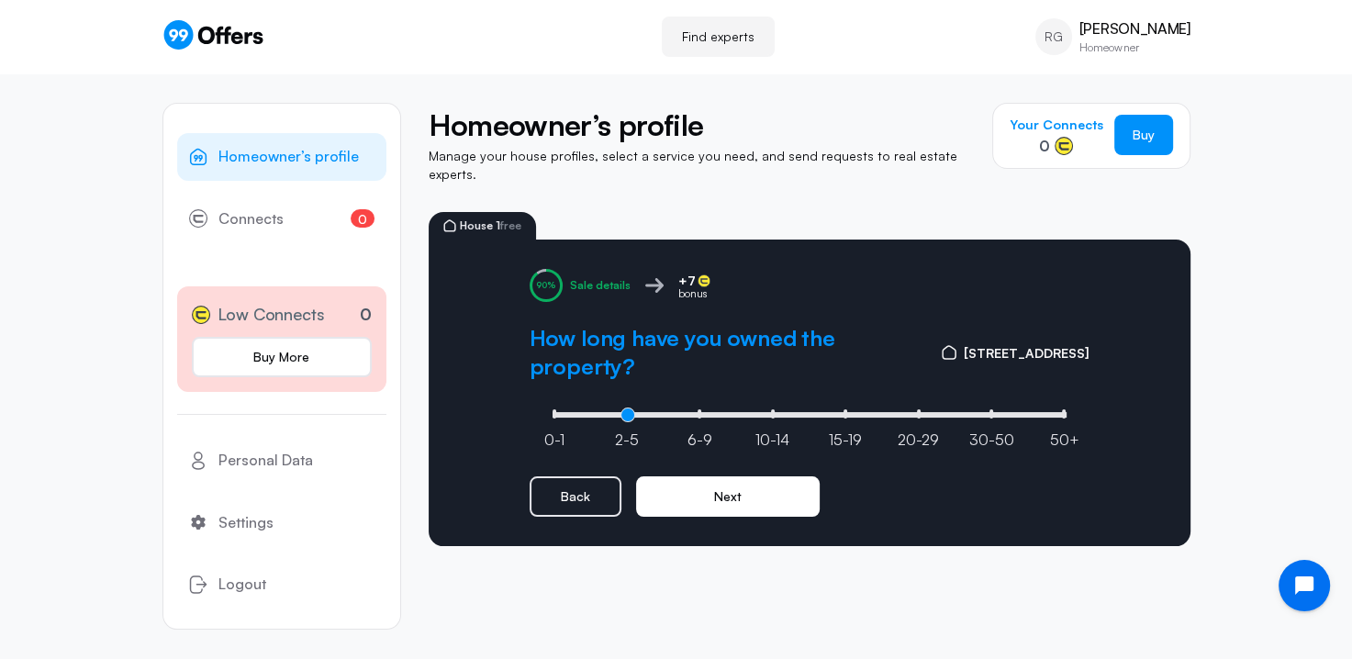
click at [753, 478] on button "Next" at bounding box center [728, 496] width 184 height 40
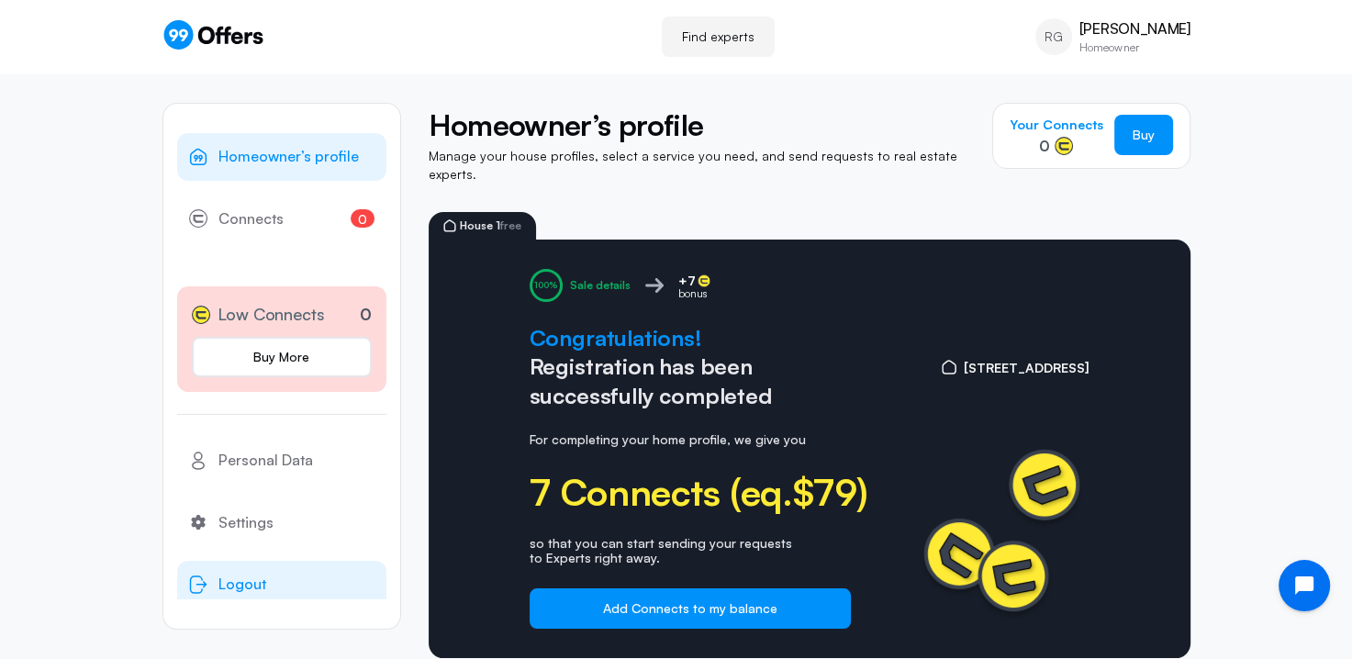
click at [251, 574] on span "Logout" at bounding box center [243, 585] width 48 height 24
